Goal: Answer question/provide support

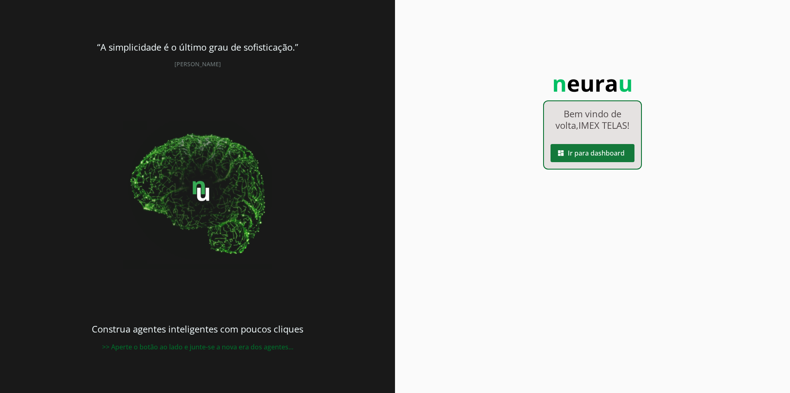
click at [591, 155] on span at bounding box center [592, 153] width 84 height 20
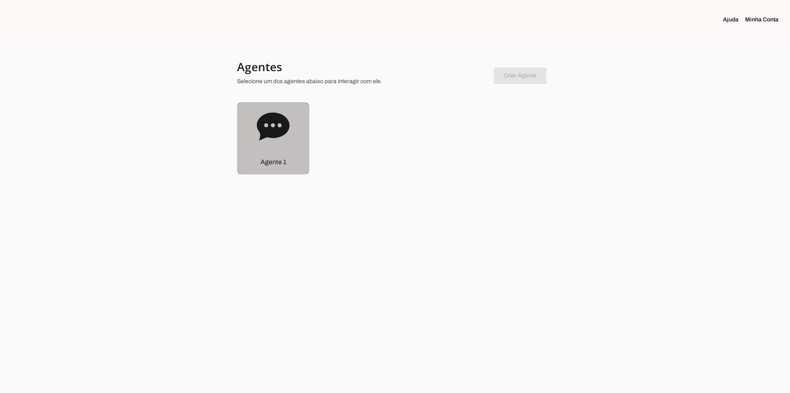
click at [268, 129] on icon at bounding box center [273, 126] width 32 height 28
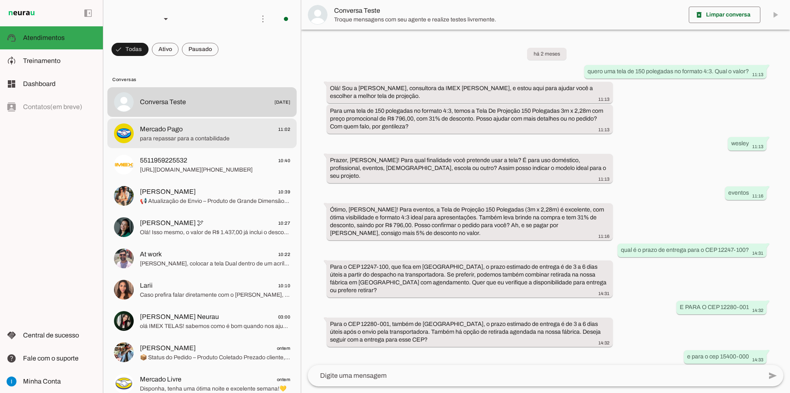
scroll to position [375, 0]
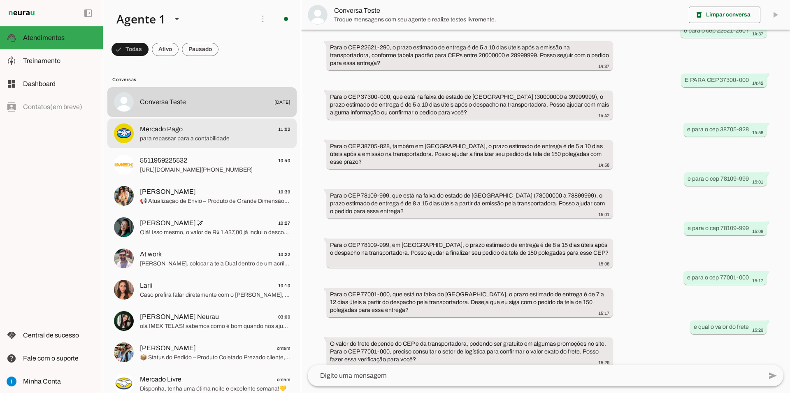
click at [268, 135] on span "para repassar para a contabilidade" at bounding box center [215, 139] width 150 height 8
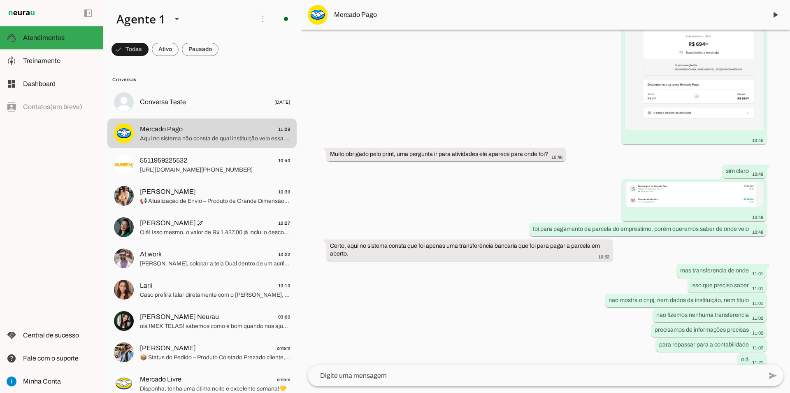
scroll to position [1464, 0]
